Goal: Navigation & Orientation: Find specific page/section

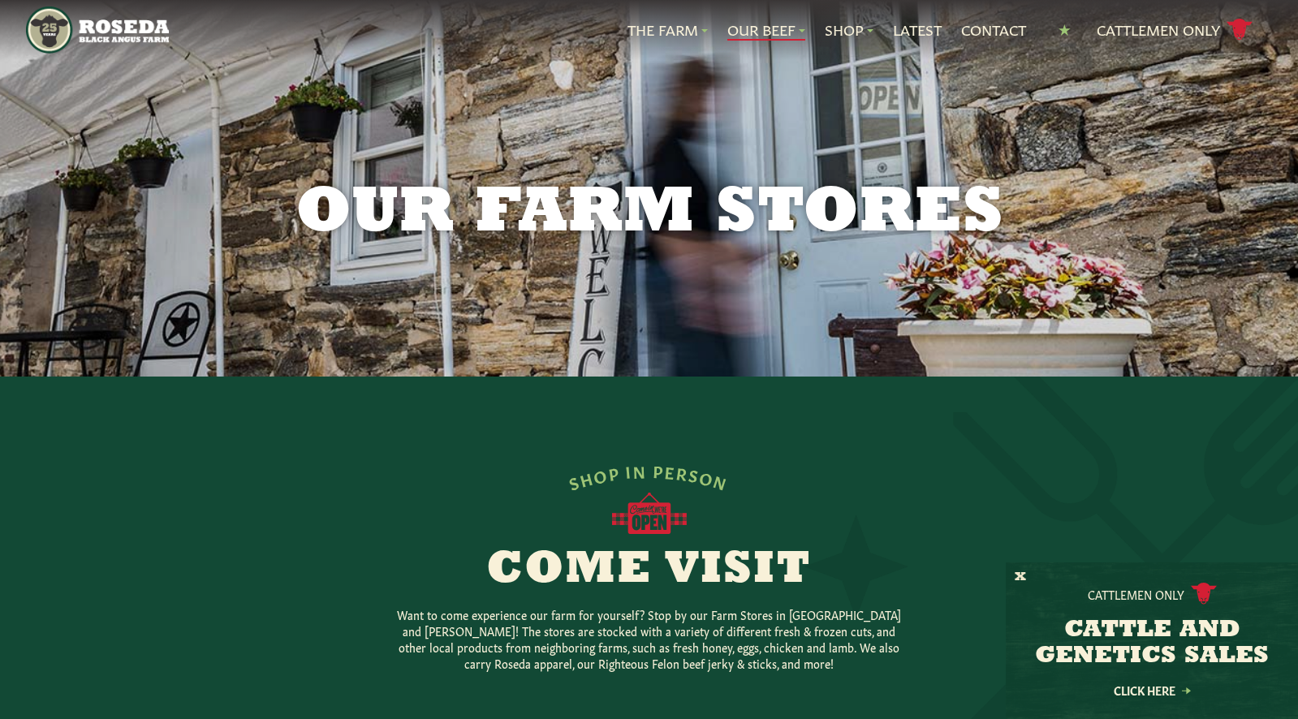
click at [741, 23] on link "Our Beef" at bounding box center [766, 29] width 78 height 21
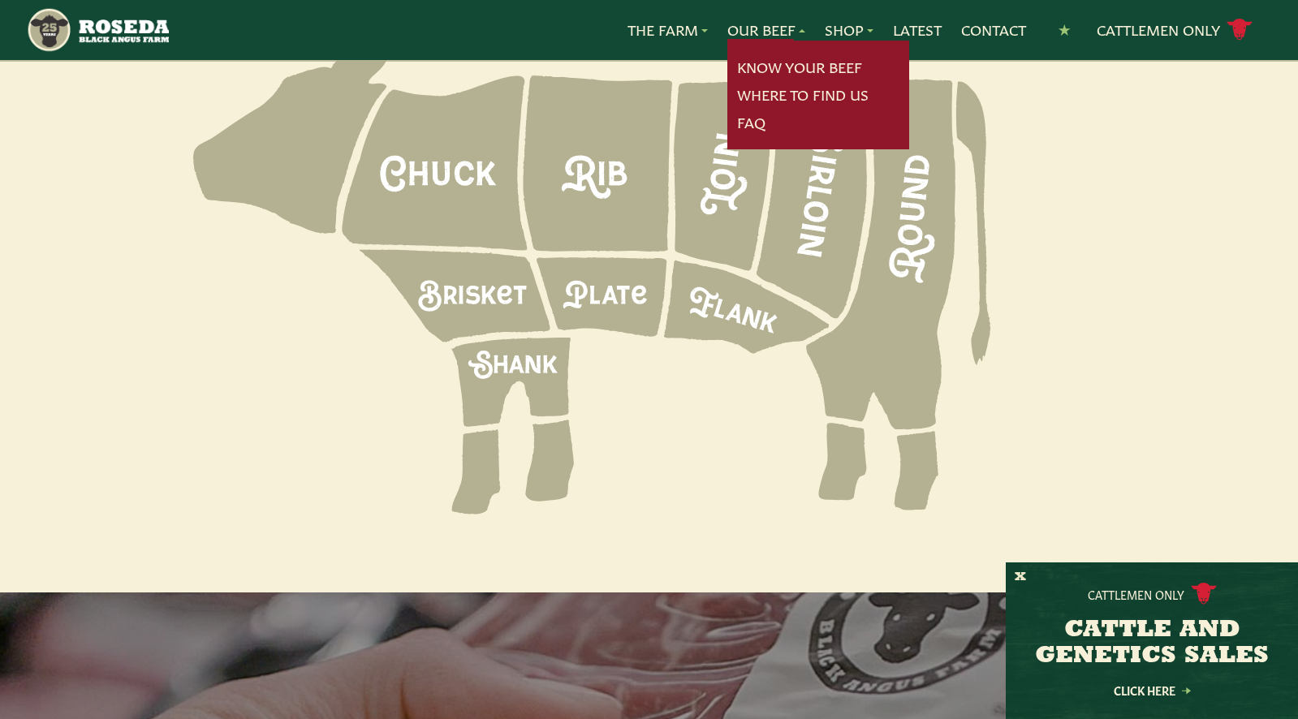
scroll to position [2297, 0]
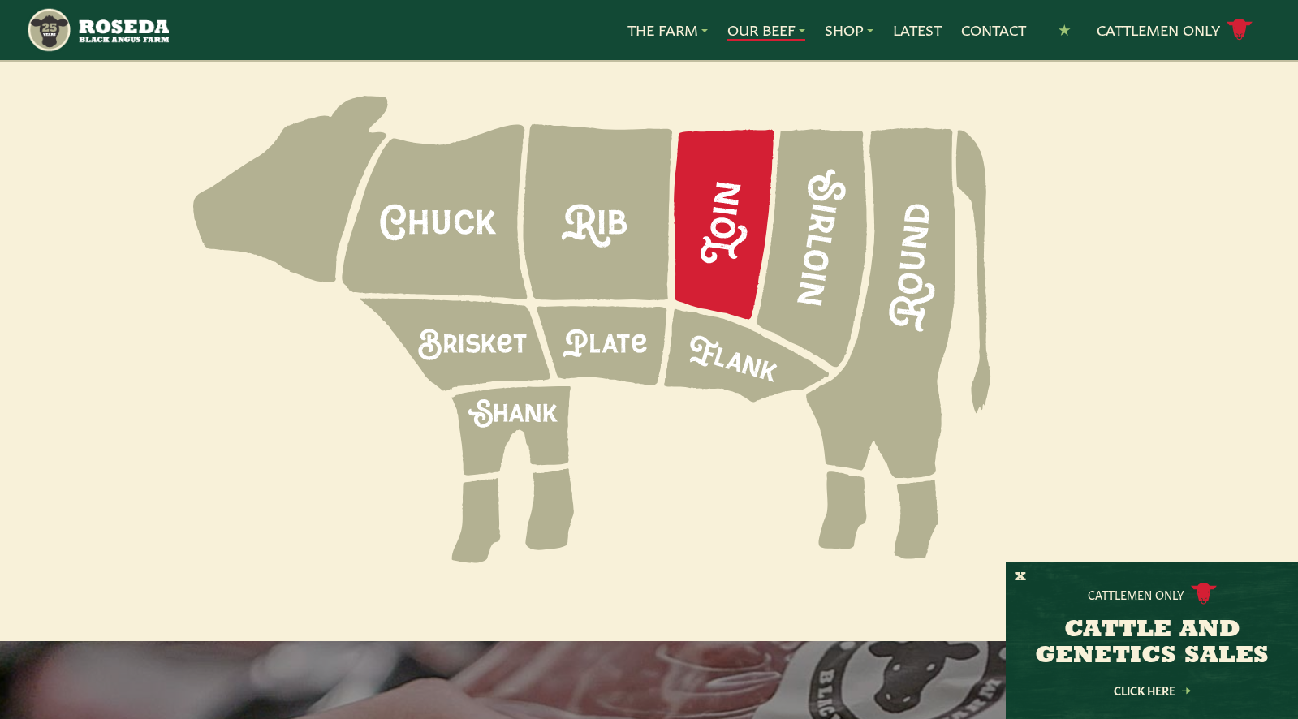
click at [738, 176] on icon at bounding box center [724, 225] width 101 height 190
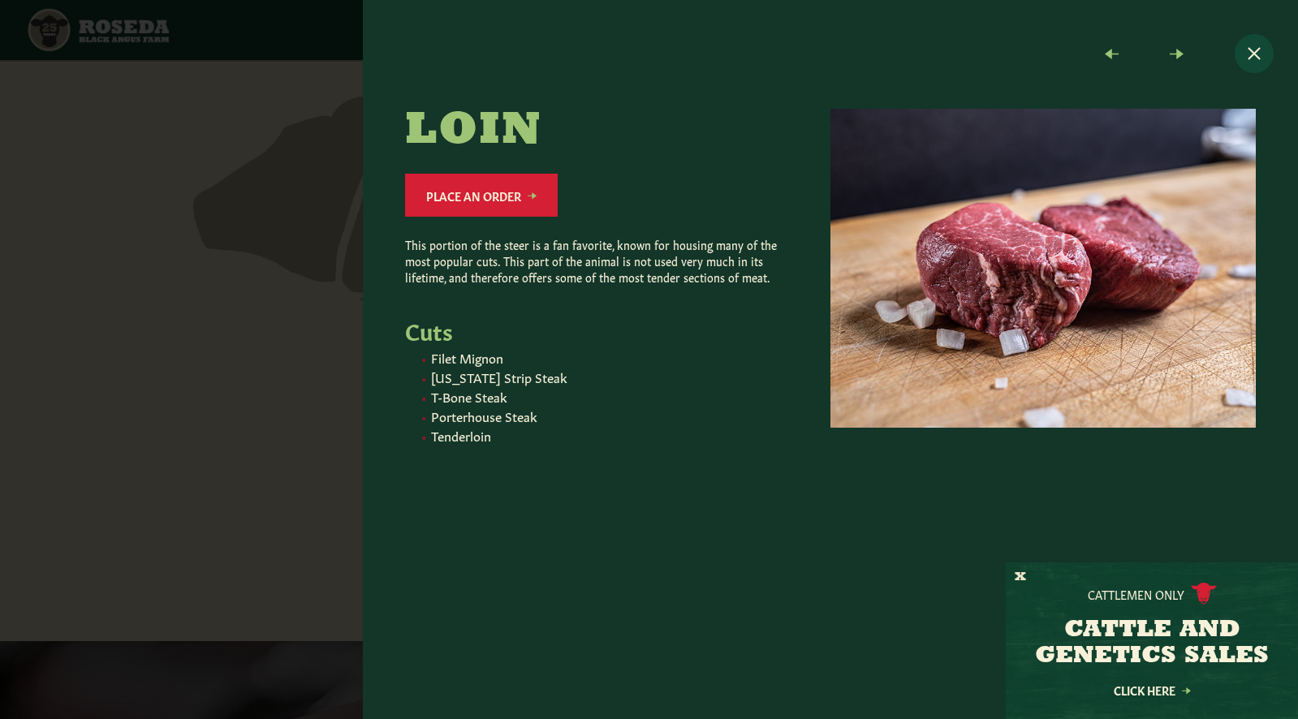
click at [1246, 53] on button "Close modal" at bounding box center [1254, 53] width 39 height 39
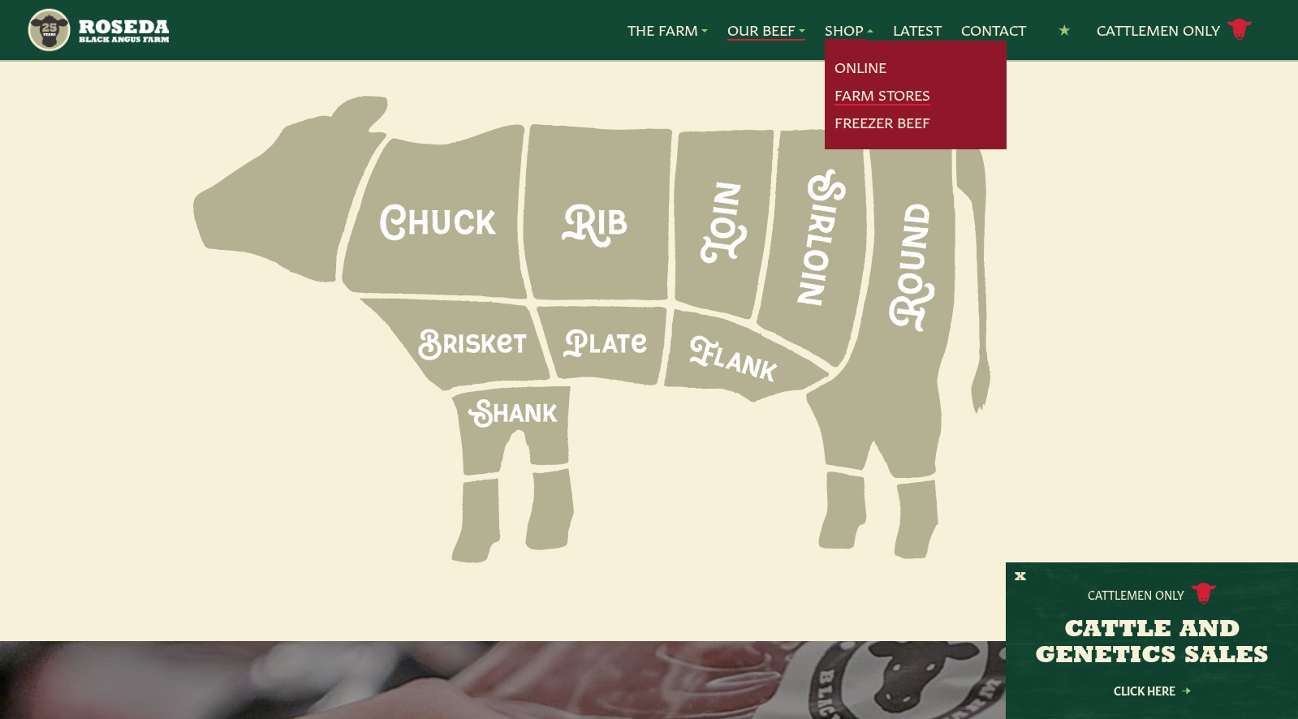
click at [857, 95] on link "Farm Stores" at bounding box center [882, 94] width 96 height 21
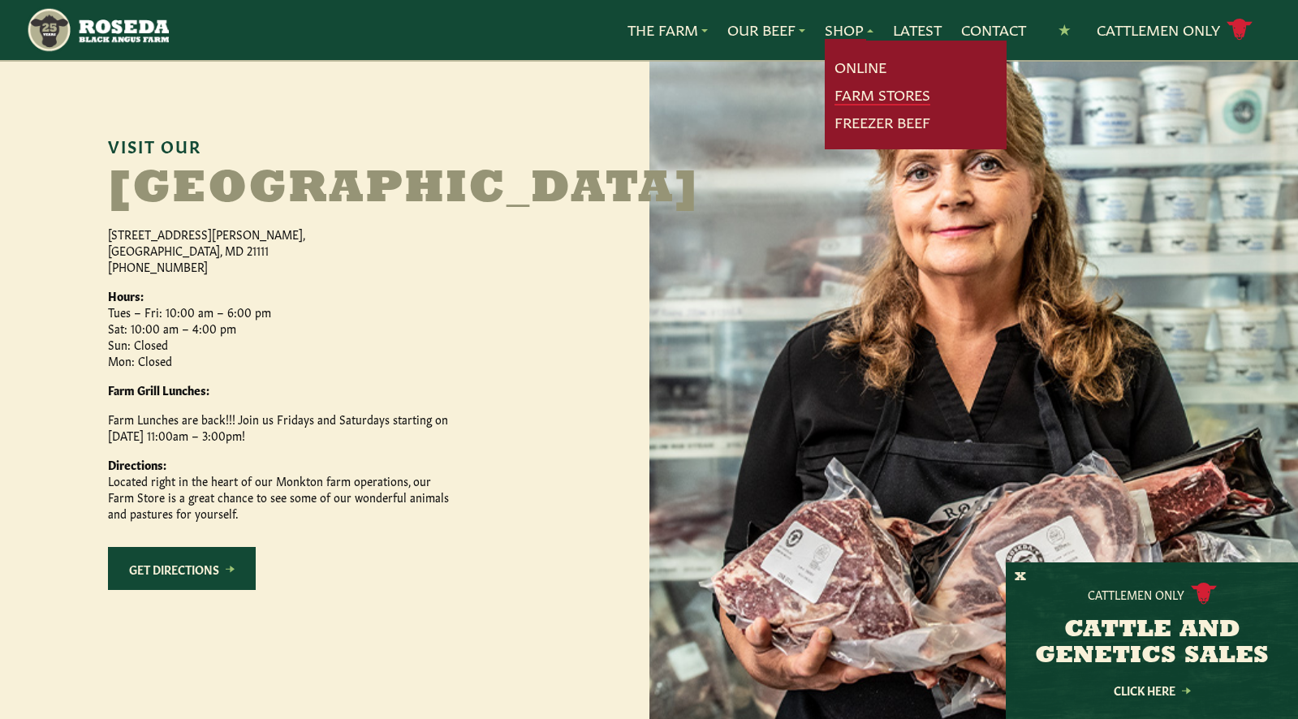
scroll to position [747, 0]
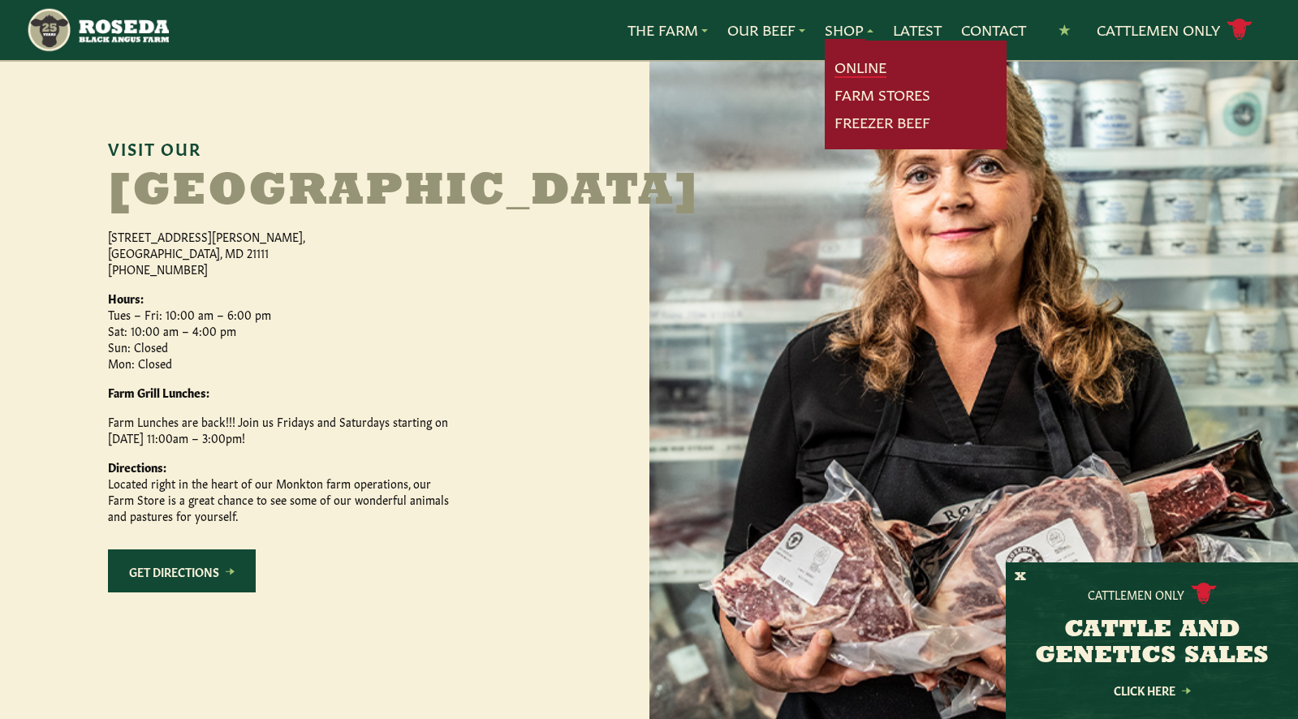
click at [858, 64] on link "Online" at bounding box center [860, 67] width 52 height 21
